Goal: Task Accomplishment & Management: Manage account settings

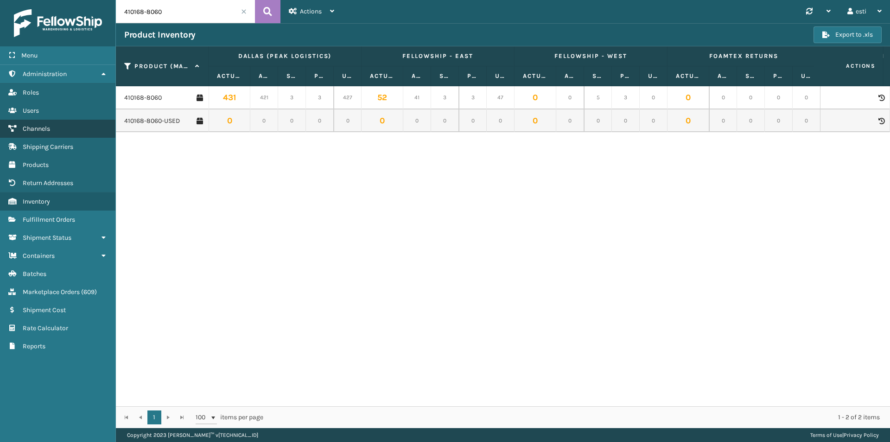
click at [47, 128] on span "Channels" at bounding box center [36, 129] width 27 height 8
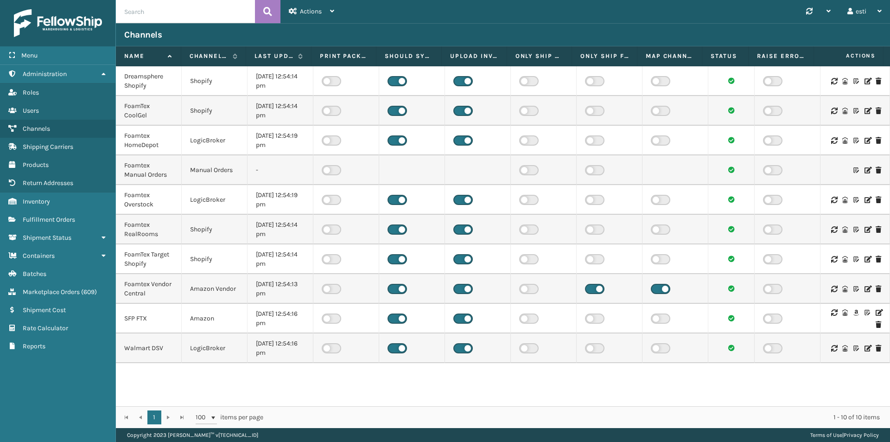
click at [876, 312] on icon at bounding box center [879, 312] width 6 height 6
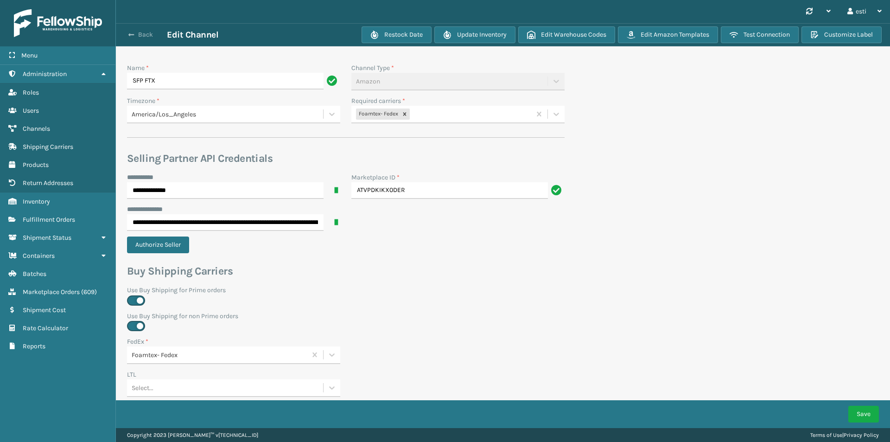
click at [131, 34] on span "button" at bounding box center [131, 35] width 6 height 6
